Goal: Task Accomplishment & Management: Manage account settings

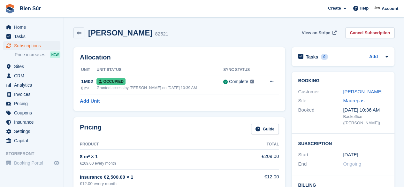
click at [329, 34] on span "View on Stripe" at bounding box center [316, 33] width 28 height 6
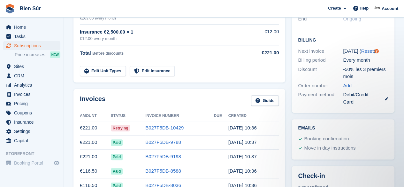
scroll to position [160, 0]
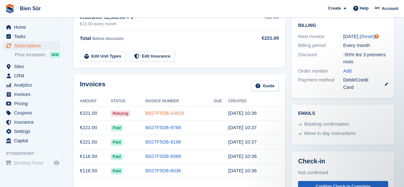
click at [166, 113] on link "B027F5DB-10429" at bounding box center [164, 112] width 38 height 5
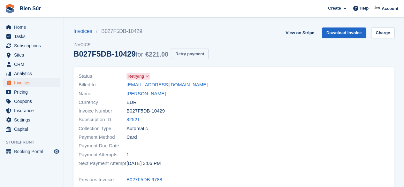
click at [187, 54] on button "Retry payment" at bounding box center [190, 54] width 38 height 11
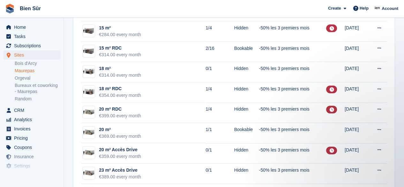
scroll to position [714, 0]
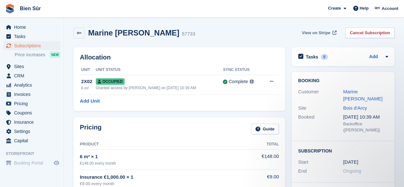
click at [318, 33] on span "View on Stripe" at bounding box center [316, 33] width 28 height 6
click at [325, 33] on span "View on Stripe" at bounding box center [316, 33] width 28 height 6
